Goal: Information Seeking & Learning: Learn about a topic

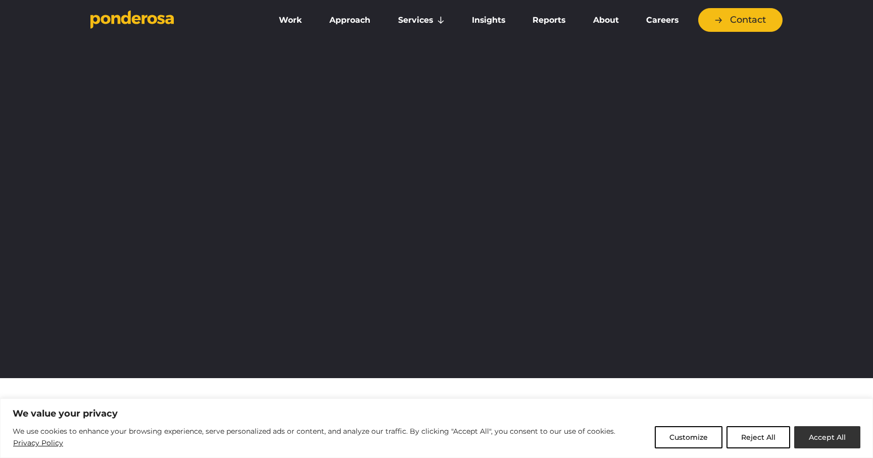
click at [809, 436] on button "Accept All" at bounding box center [827, 437] width 66 height 22
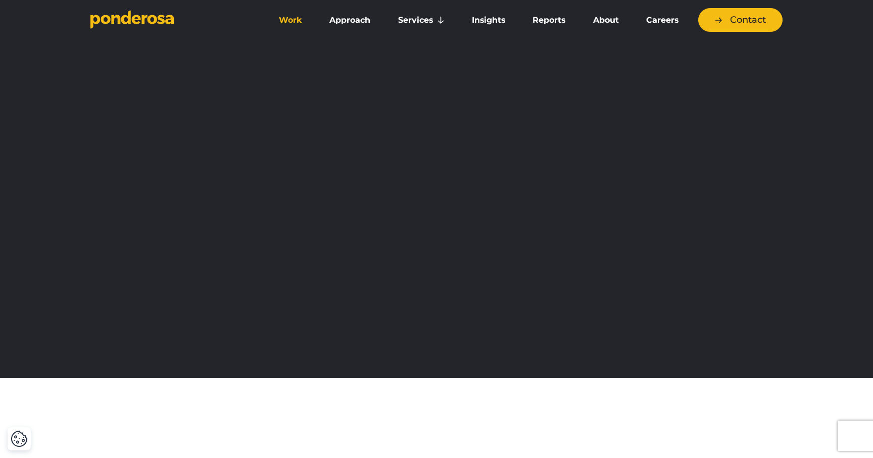
click at [290, 19] on link "Work" at bounding box center [290, 20] width 46 height 21
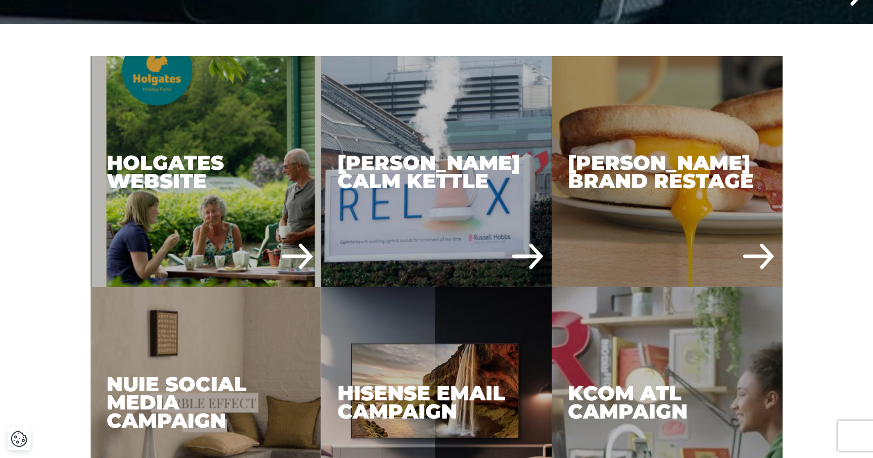
scroll to position [553, 0]
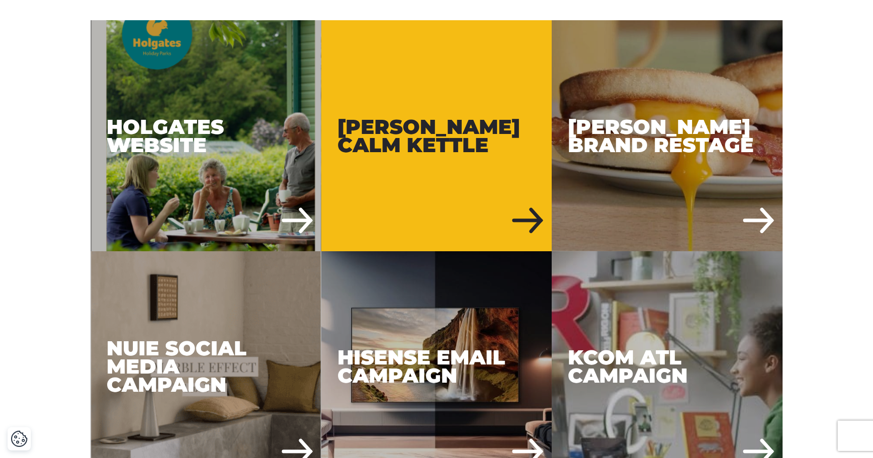
click at [459, 70] on div "Russell Hobbs Calm Kettle" at bounding box center [436, 135] width 231 height 231
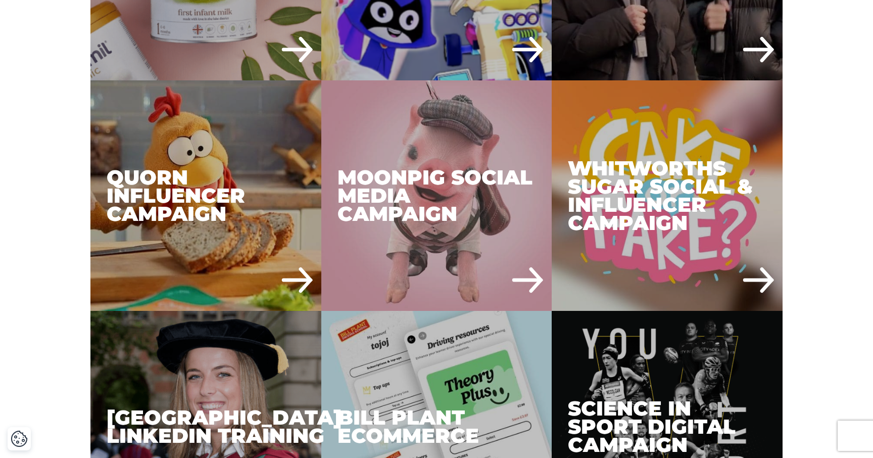
scroll to position [1779, 0]
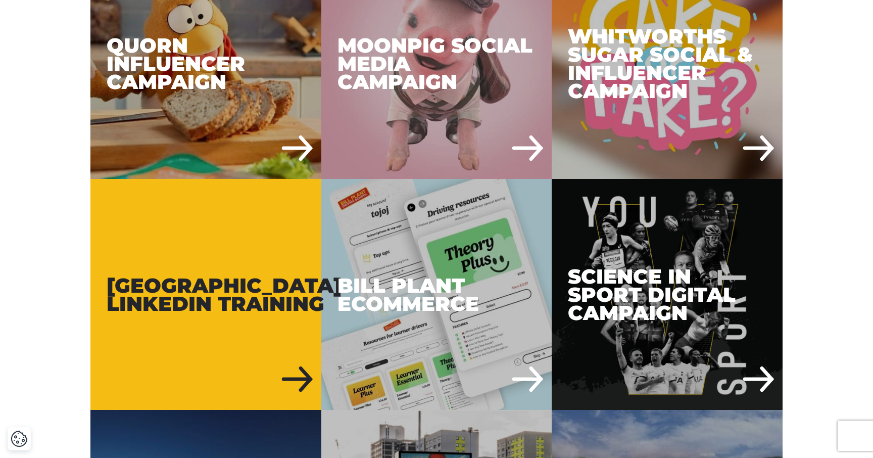
click at [294, 244] on div "University of Birmingham LinkedIn Training" at bounding box center [205, 294] width 231 height 231
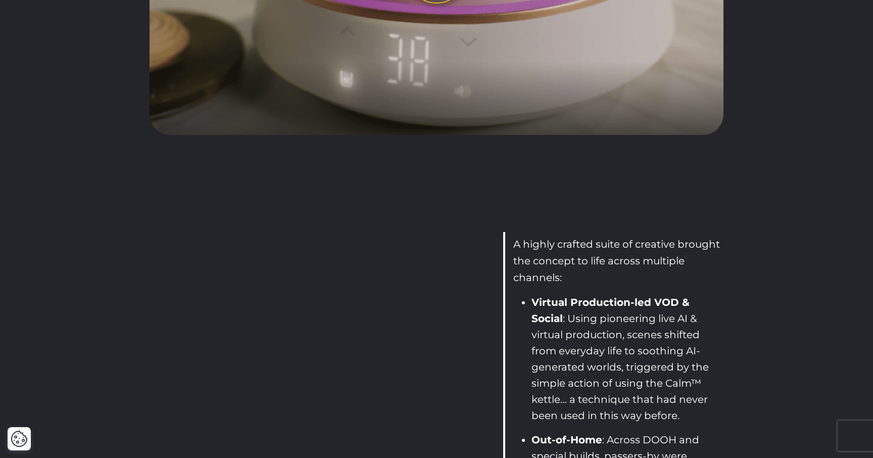
scroll to position [1519, 0]
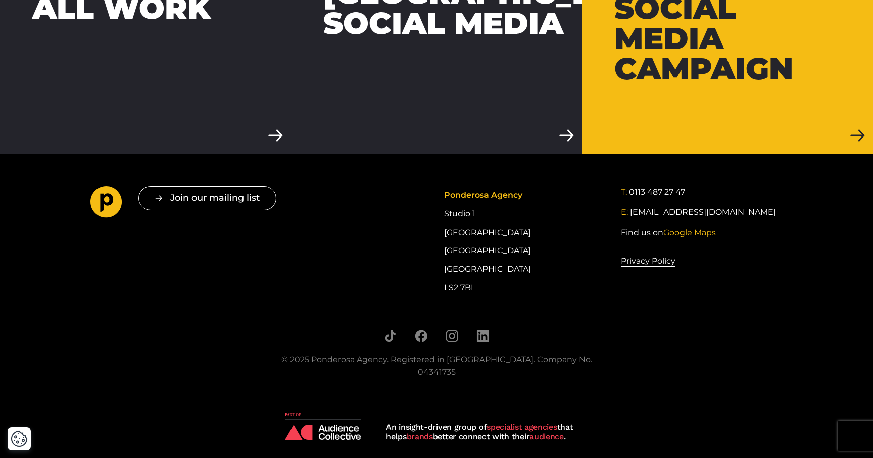
scroll to position [2543, 0]
